Goal: Find specific page/section: Find specific page/section

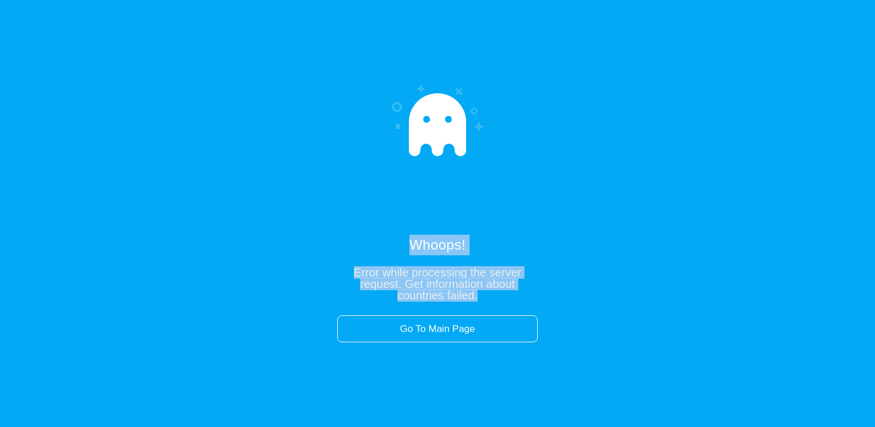
drag, startPoint x: 486, startPoint y: 297, endPoint x: 385, endPoint y: 243, distance: 114.3
click at [385, 243] on div "Whoops! Error while processing the server request. Get information about countr…" at bounding box center [437, 268] width 201 height 66
drag, startPoint x: 385, startPoint y: 243, endPoint x: 418, endPoint y: 241, distance: 32.7
copy div "Whoops! Error while processing the server request. Get information about countr…"
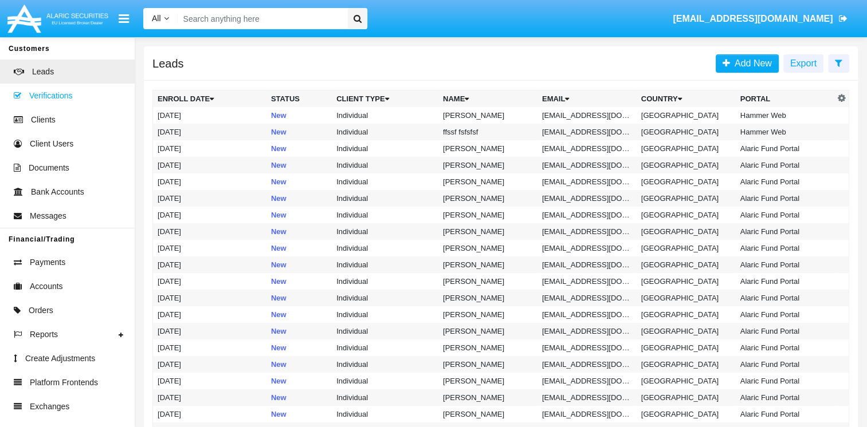
click at [64, 91] on span "Verifications" at bounding box center [50, 96] width 43 height 12
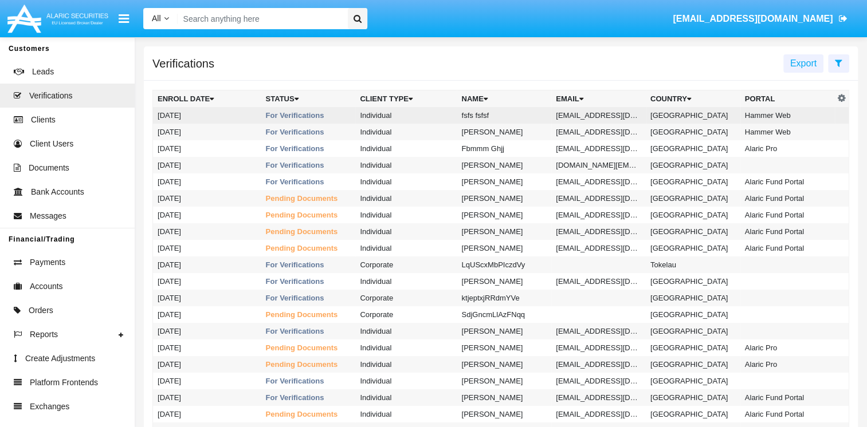
click at [446, 116] on td "Individual" at bounding box center [405, 115] width 101 height 17
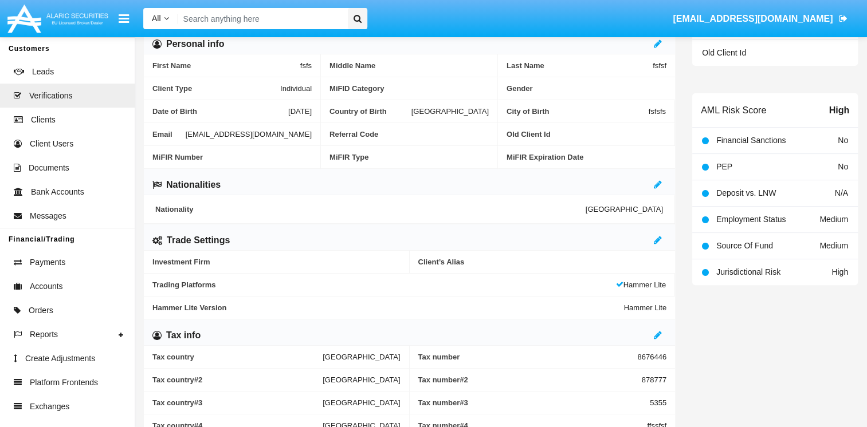
scroll to position [238, 0]
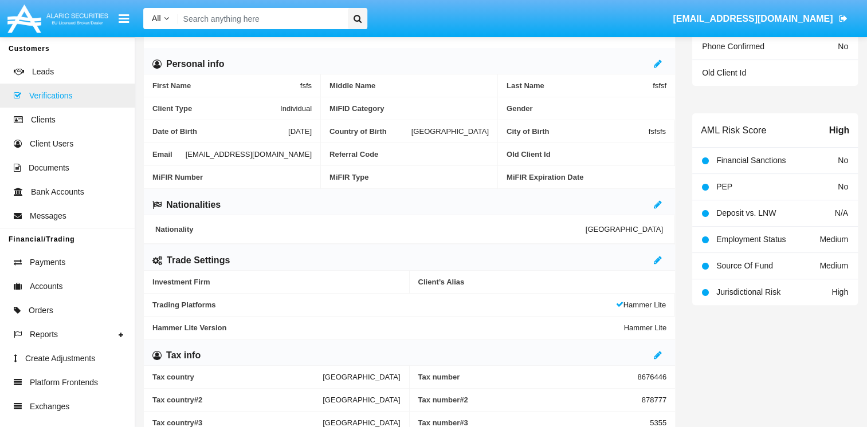
click at [60, 97] on span "Verifications" at bounding box center [50, 96] width 43 height 12
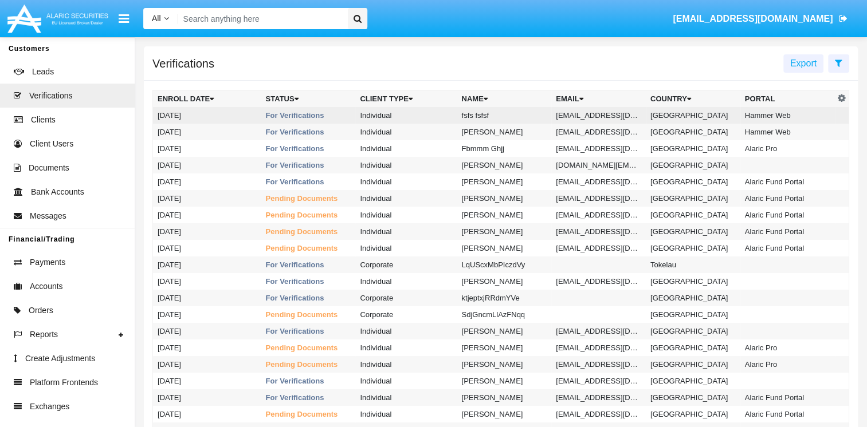
click at [419, 113] on td "Individual" at bounding box center [405, 115] width 101 height 17
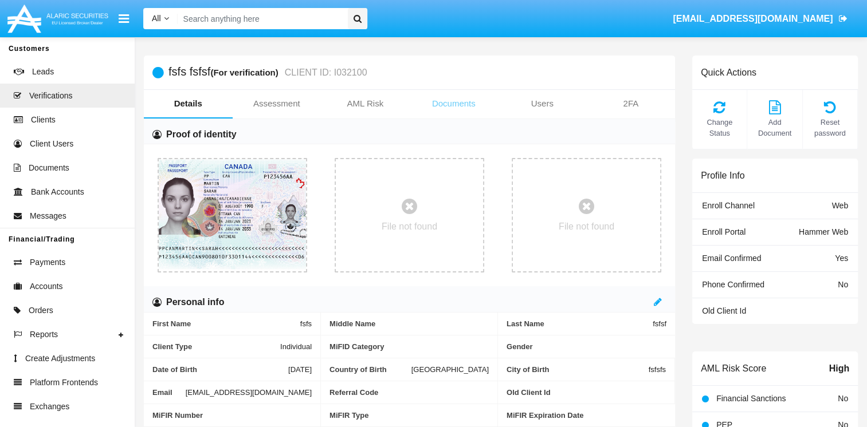
click at [453, 107] on link "Documents" at bounding box center [454, 103] width 89 height 27
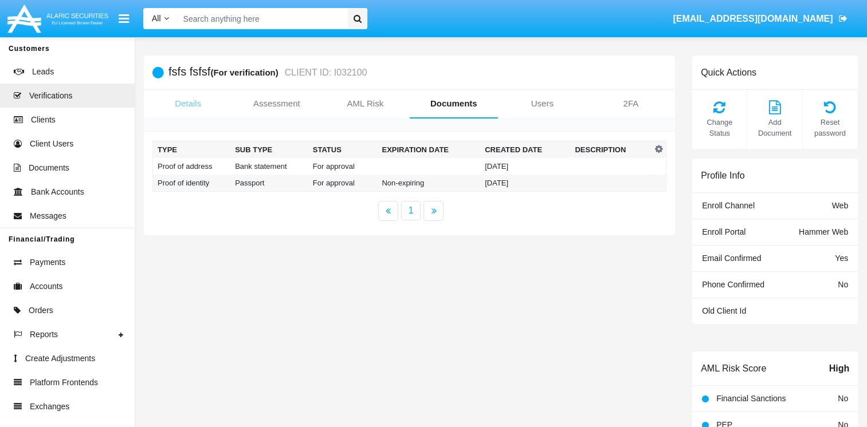
click at [196, 104] on link "Details" at bounding box center [188, 103] width 89 height 27
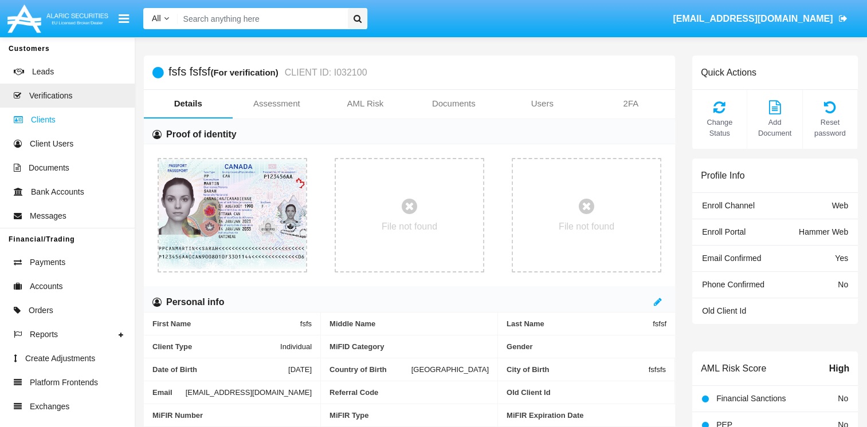
click at [66, 123] on link "Clients" at bounding box center [67, 120] width 135 height 24
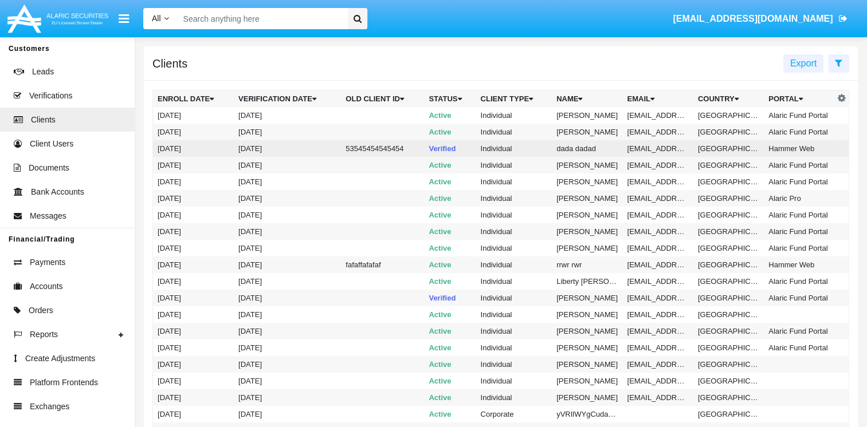
click at [380, 154] on td "53545454545454" at bounding box center [382, 148] width 83 height 17
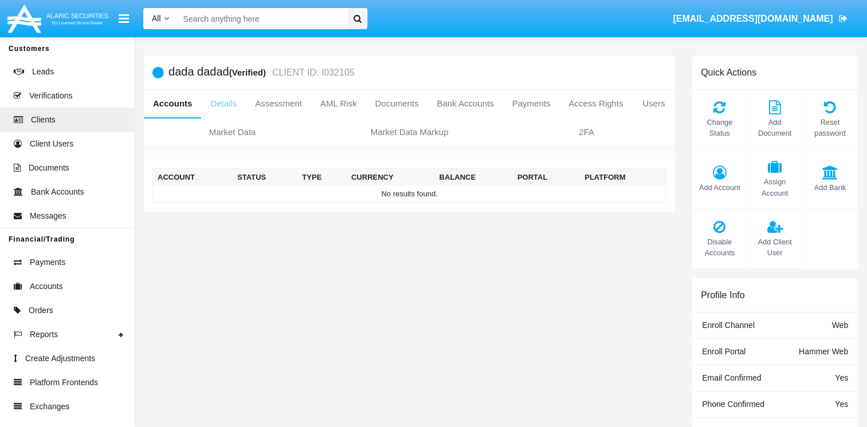
click at [228, 105] on link "Details" at bounding box center [223, 103] width 45 height 27
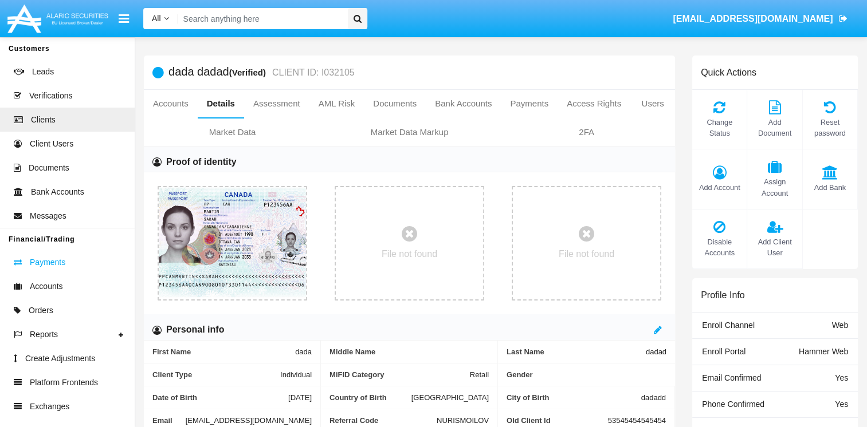
click at [58, 269] on span "Payments" at bounding box center [48, 263] width 36 height 12
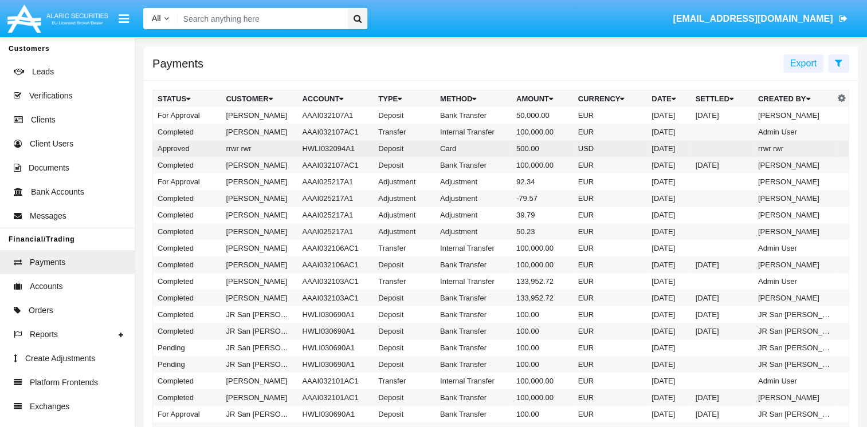
click at [500, 149] on td "Card" at bounding box center [473, 148] width 76 height 17
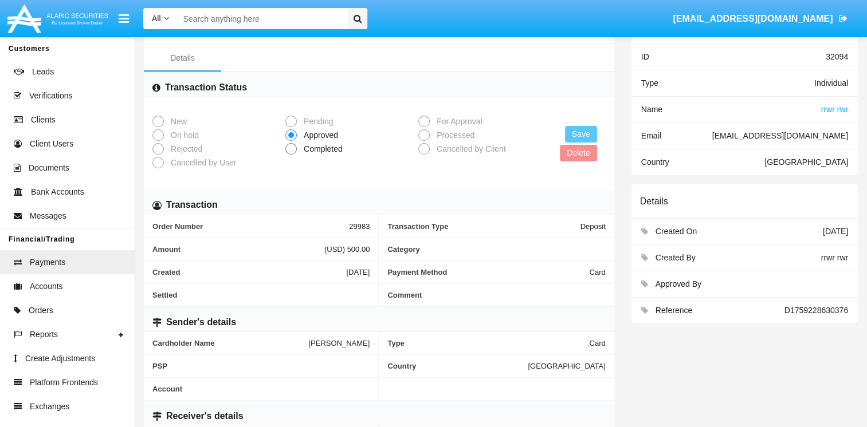
scroll to position [28, 0]
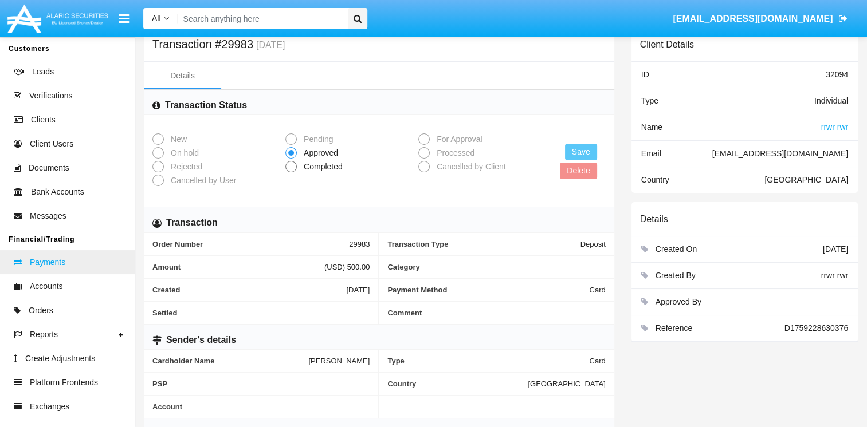
click at [46, 264] on span "Payments" at bounding box center [48, 263] width 36 height 12
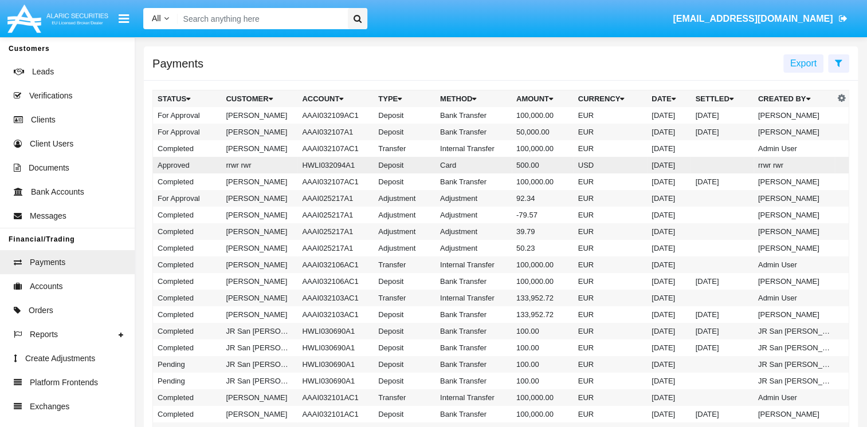
click at [448, 165] on td "Card" at bounding box center [473, 165] width 76 height 17
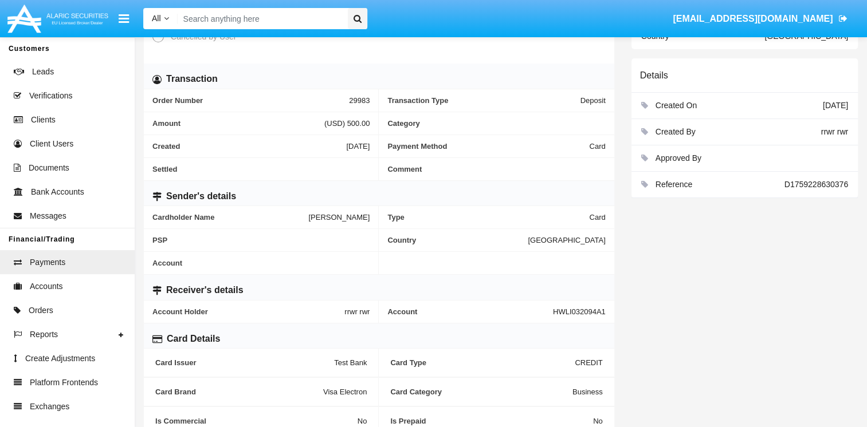
scroll to position [257, 0]
